Goal: Task Accomplishment & Management: Manage account settings

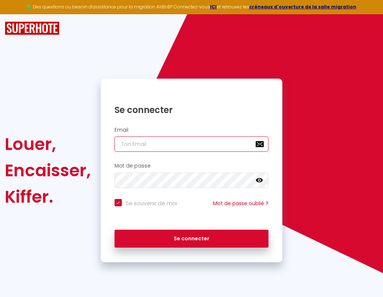
type input "l"
checkbox input "true"
type input "le"
checkbox input "true"
type input "les"
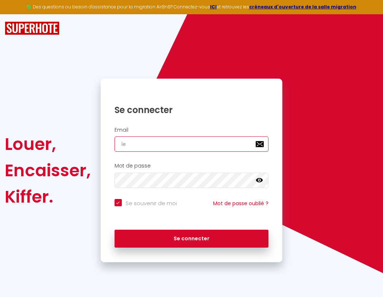
checkbox input "true"
type input "lesp"
checkbox input "true"
type input "lespa"
checkbox input "true"
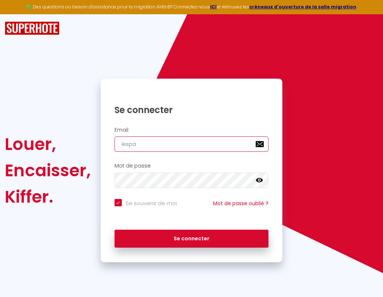
type input "lespac"
checkbox input "true"
type input "lespace"
checkbox input "true"
type input "lespaced"
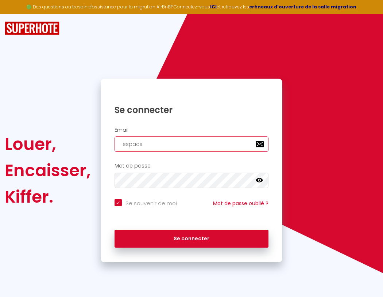
checkbox input "true"
type input "lespacede"
checkbox input "true"
type input "l"
checkbox input "true"
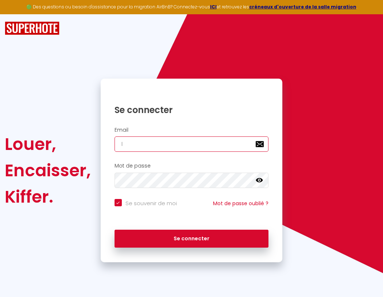
type input "lespacedet"
checkbox input "true"
type input "le"
checkbox input "true"
type input "lespacedete"
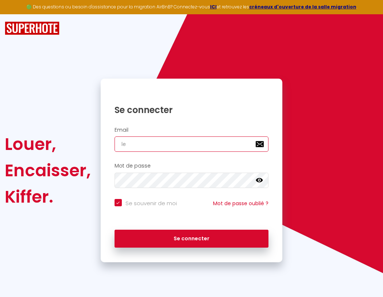
checkbox input "true"
type input "les"
checkbox input "true"
type input "lespacedeten"
checkbox input "true"
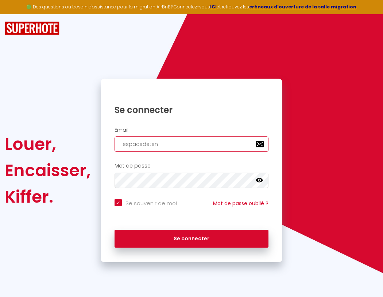
type input "lesp"
checkbox input "true"
type input "lespacedetent"
checkbox input "true"
type input "lespa"
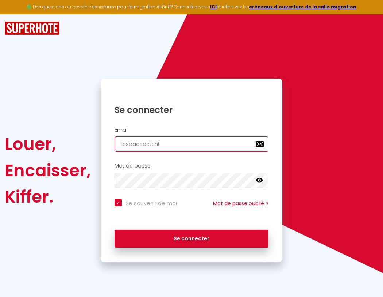
checkbox input "true"
type input "lespacedetente"
checkbox input "true"
type input "lespac"
checkbox input "true"
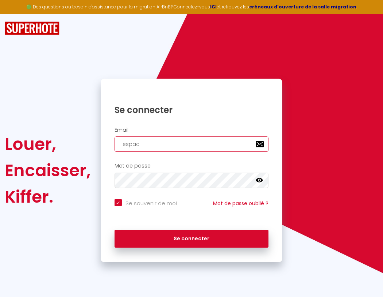
type input "lespacedetente@"
checkbox input "true"
type input "lespace"
checkbox input "true"
type input "lespacedetente@g"
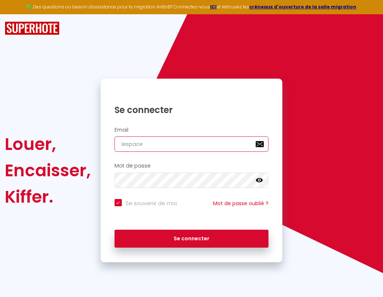
checkbox input "true"
type input "lespaced"
checkbox input "true"
type input "l"
checkbox input "true"
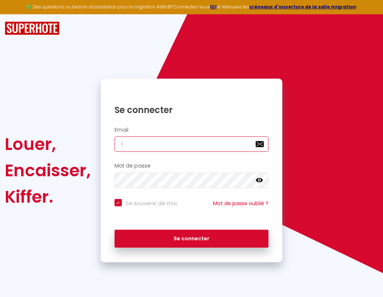
type input "lespacedetente@gm"
checkbox input "true"
type input "le"
checkbox input "true"
type input "lespacedetente@gma"
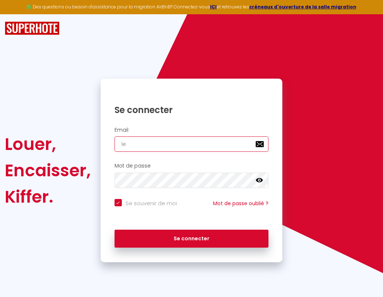
checkbox input "true"
type input "les"
checkbox input "true"
type input "lespacedetente@gmai"
checkbox input "true"
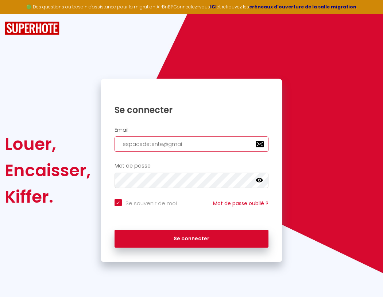
type input "lesp"
checkbox input "true"
type input "[EMAIL_ADDRESS]"
checkbox input "true"
type input "lespa"
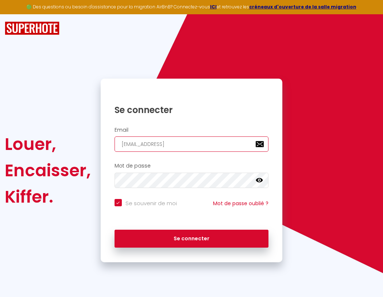
checkbox input "true"
type input "[EMAIL_ADDRESS]."
checkbox input "true"
type input "lespac"
checkbox input "true"
